Goal: Information Seeking & Learning: Check status

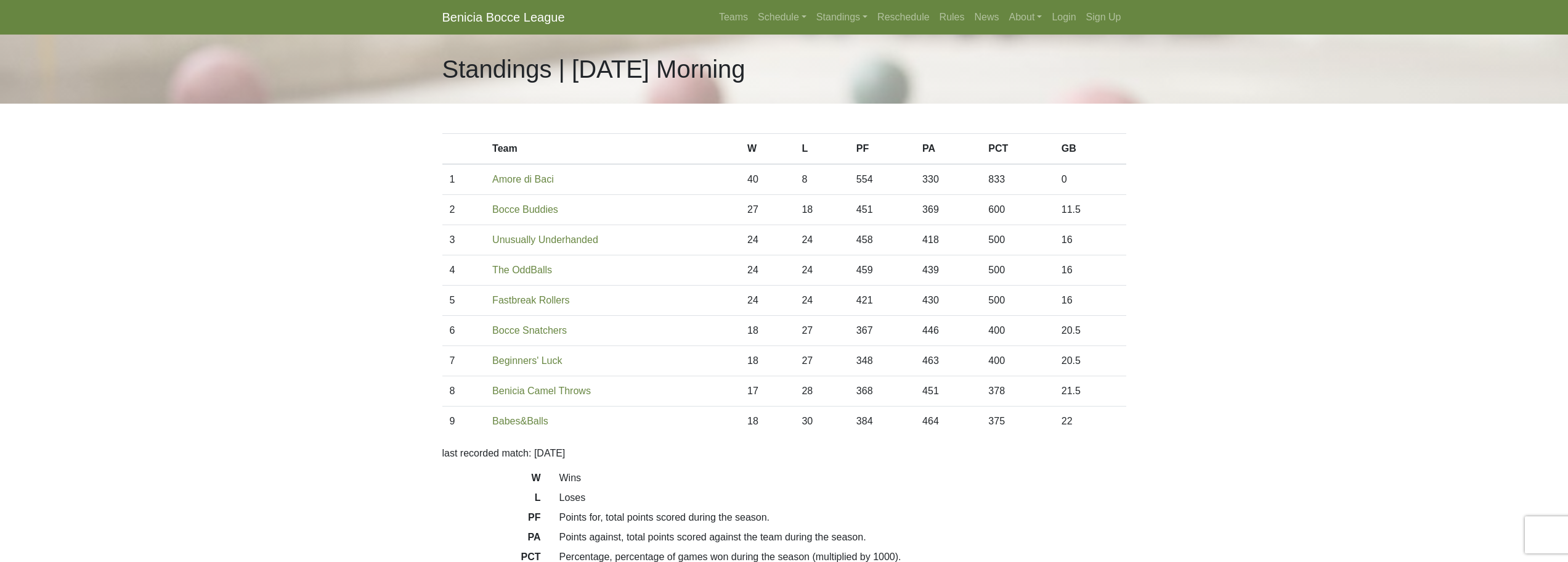
scroll to position [131, 0]
click at [832, 21] on link "Standings" at bounding box center [842, 17] width 61 height 25
click at [838, 66] on link "[DATE] Night" at bounding box center [862, 66] width 99 height 19
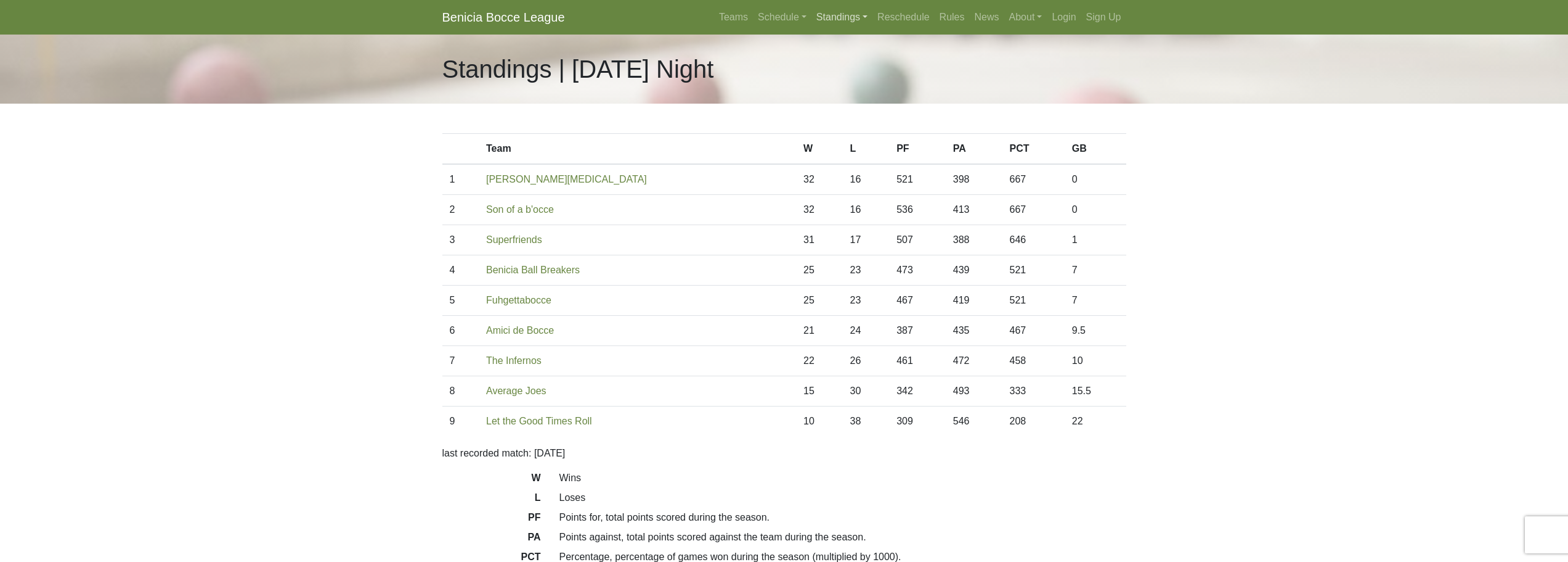
click at [836, 21] on link "Standings" at bounding box center [842, 17] width 61 height 25
click at [844, 87] on link "[DATE] Night" at bounding box center [862, 85] width 99 height 19
